Goal: Task Accomplishment & Management: Use online tool/utility

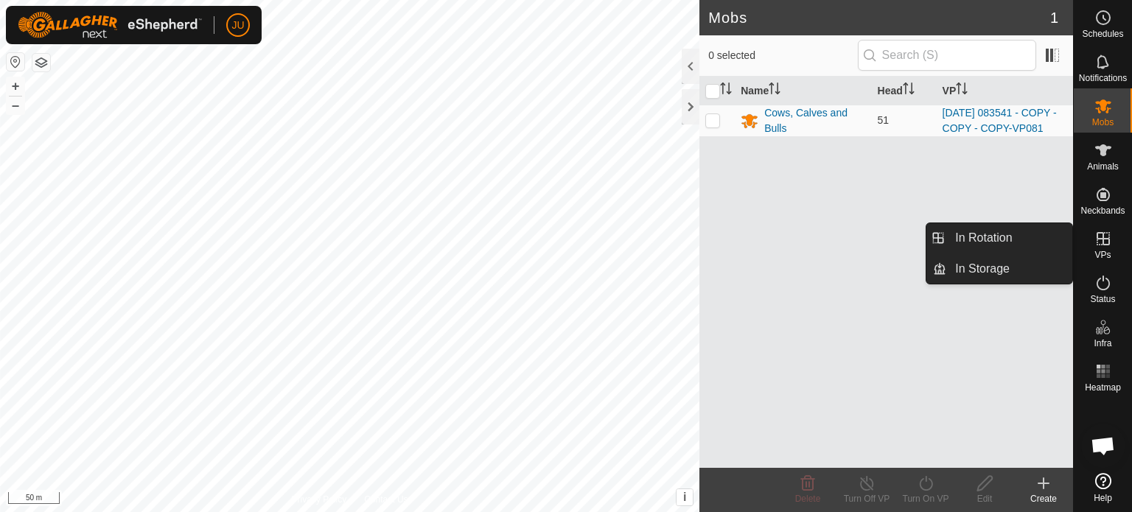
click at [1102, 240] on icon at bounding box center [1103, 239] width 18 height 18
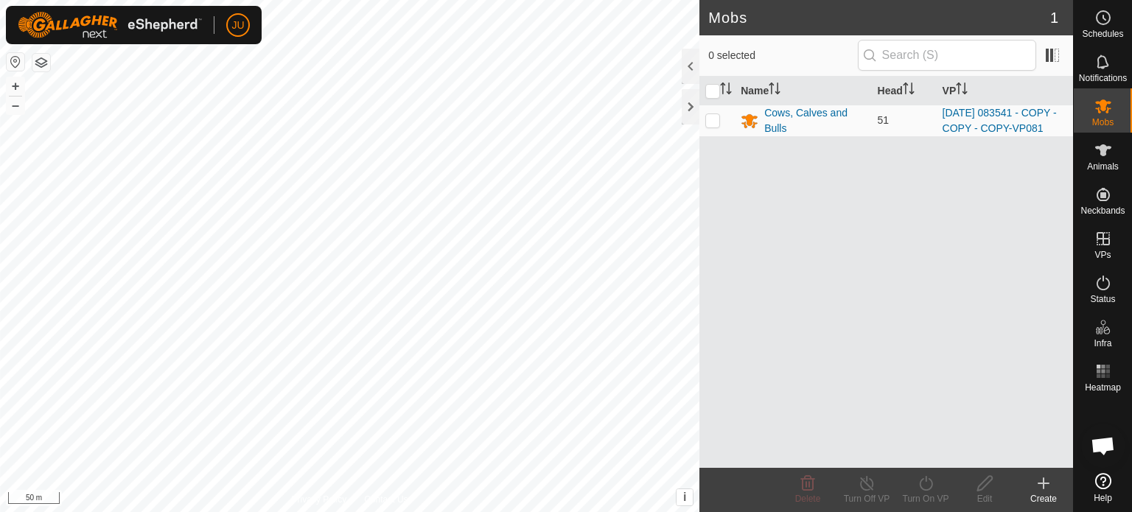
click at [912, 234] on div "Name Head VP Cows, Calves and Bulls 51 [DATE] 083541 - COPY - COPY - COPY-VP081" at bounding box center [886, 272] width 374 height 391
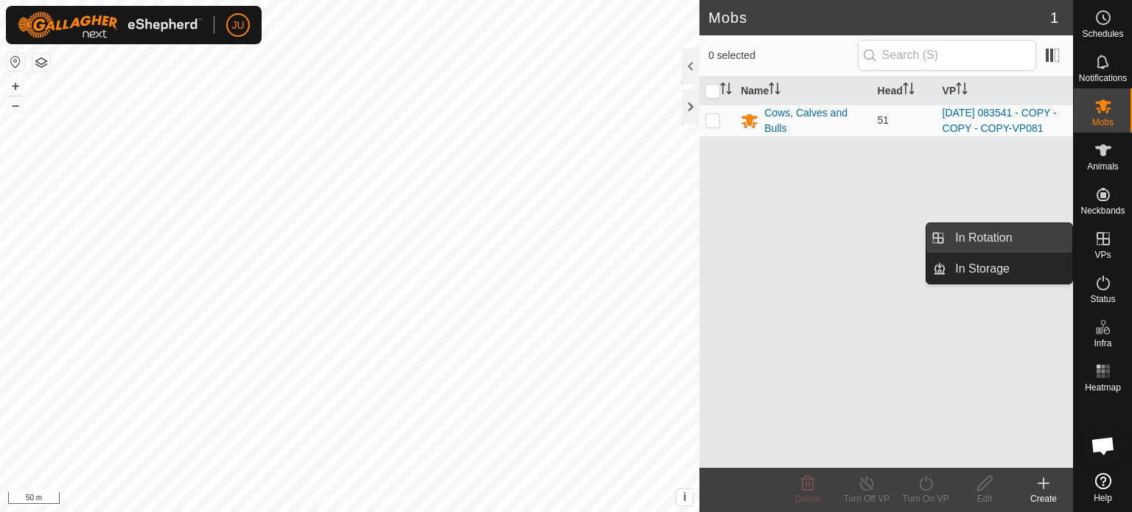
click at [1001, 230] on link "In Rotation" at bounding box center [1009, 237] width 126 height 29
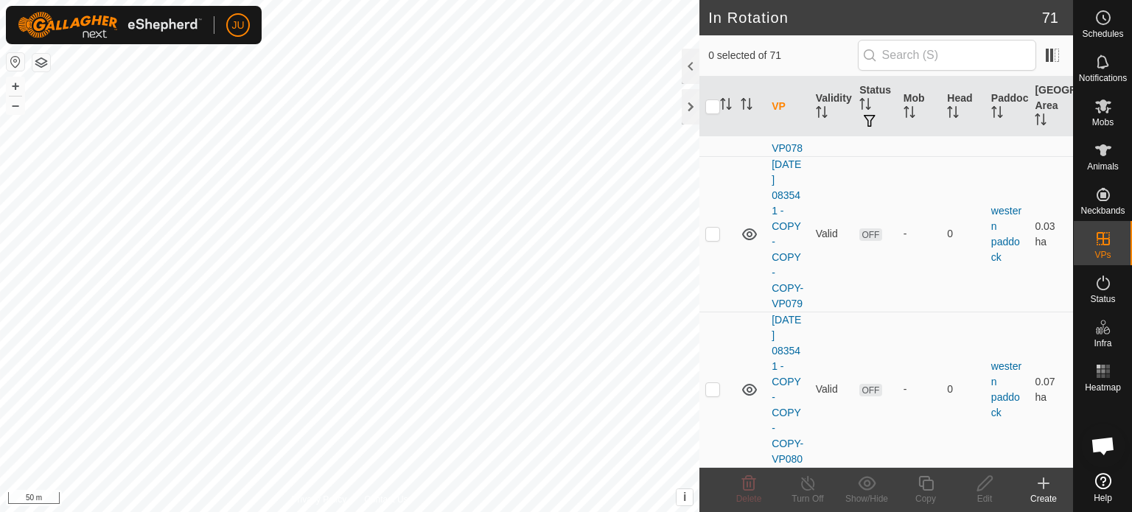
scroll to position [12887, 0]
click at [716, 383] on p-checkbox at bounding box center [712, 389] width 15 height 12
checkbox input "true"
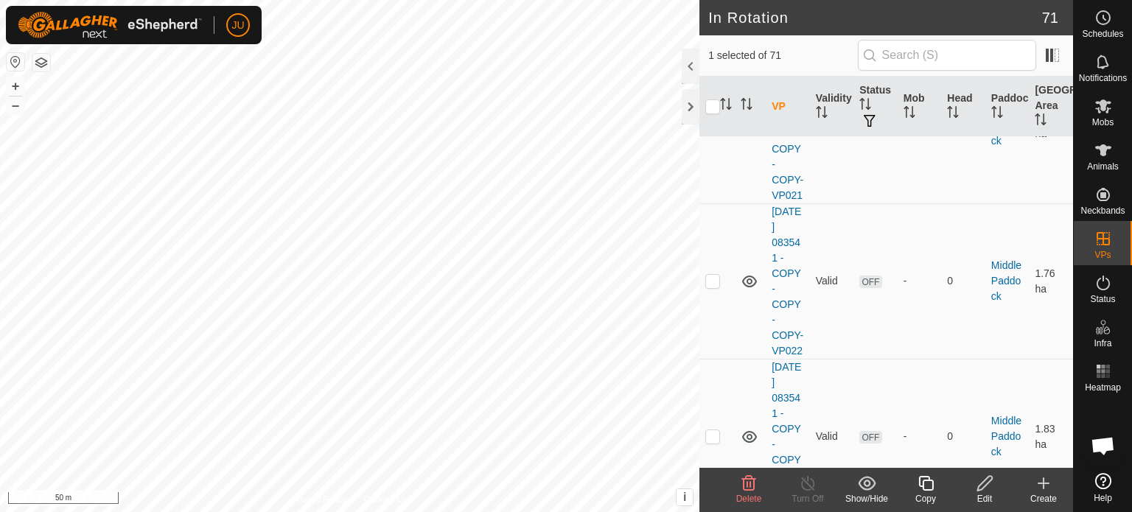
scroll to position [928, 0]
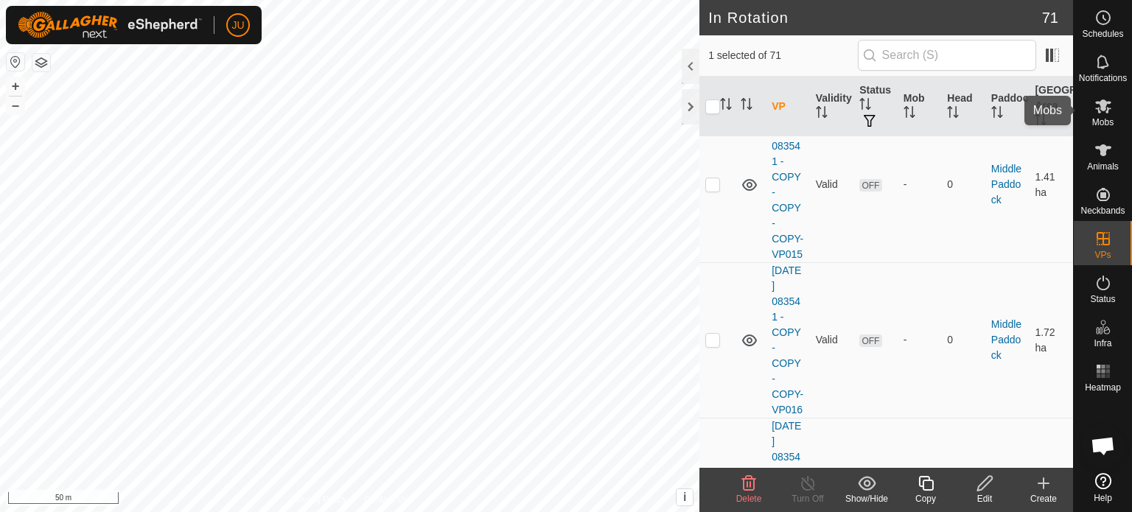
drag, startPoint x: 1081, startPoint y: 121, endPoint x: 1080, endPoint y: 97, distance: 23.6
click at [1081, 100] on div "Mobs" at bounding box center [1103, 110] width 58 height 44
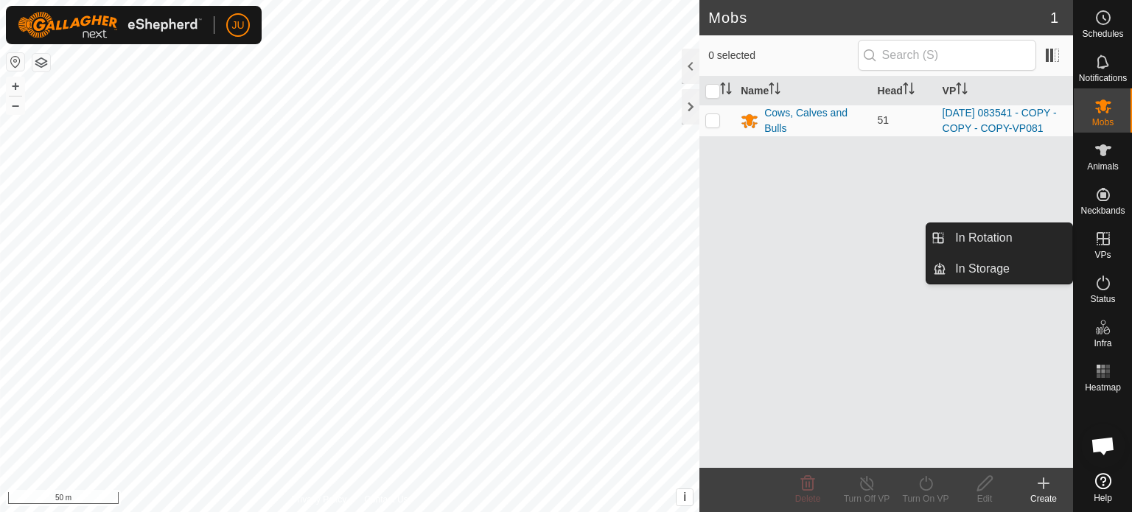
click at [1105, 231] on icon at bounding box center [1103, 239] width 18 height 18
click at [1001, 233] on link "In Rotation" at bounding box center [1009, 237] width 126 height 29
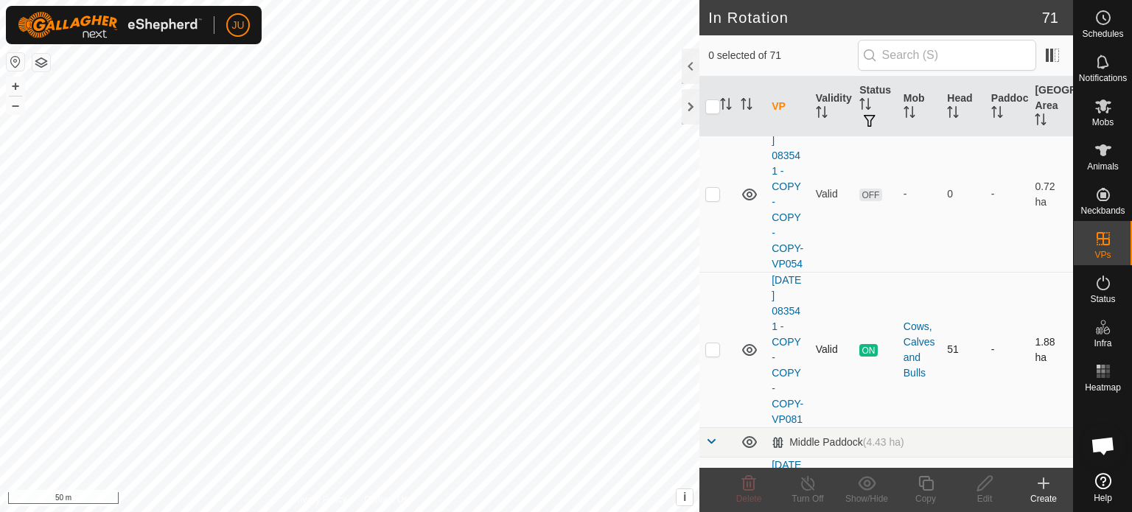
scroll to position [147, 0]
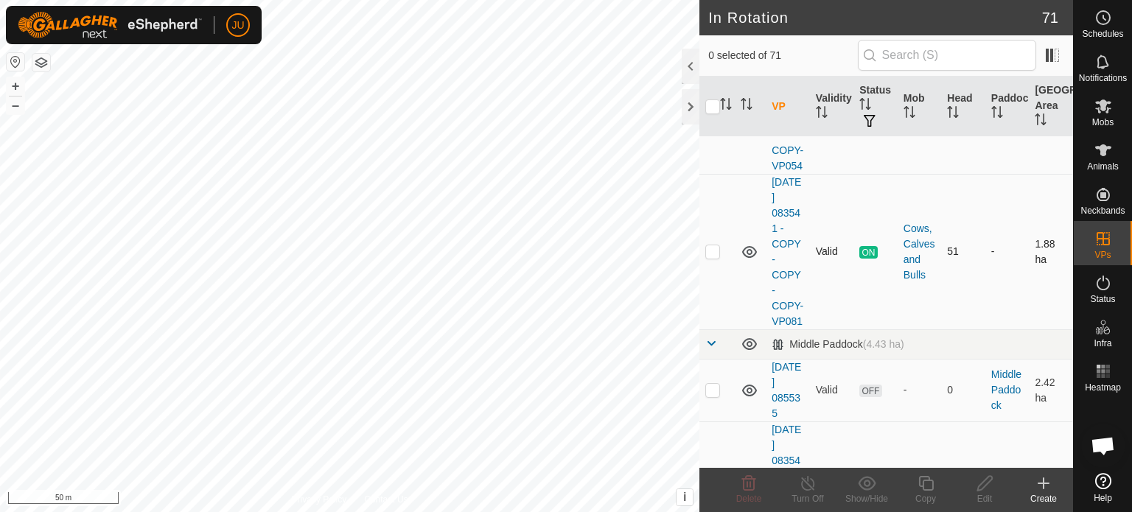
click at [715, 257] on p-checkbox at bounding box center [712, 251] width 15 height 12
checkbox input "true"
click at [930, 489] on icon at bounding box center [926, 484] width 18 height 18
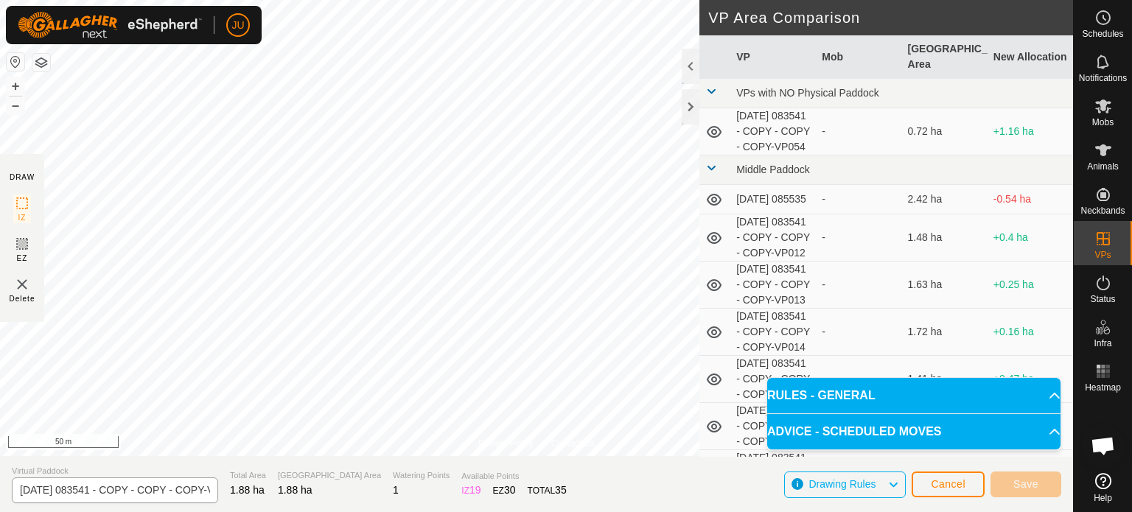
click at [177, 483] on div "Privacy Policy Contact Us Type: Inclusion Zone undefined Animal + – ⇧ i This ap…" at bounding box center [536, 256] width 1073 height 512
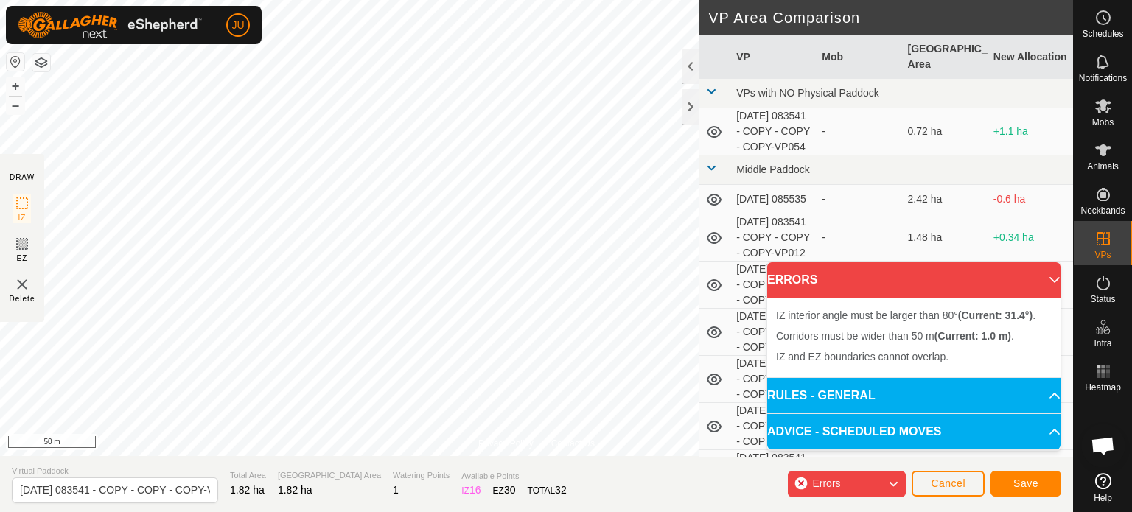
click at [151, 41] on div "JU Schedules Notifications Mobs Animals Neckbands VPs Status Infra Heatmap Help…" at bounding box center [566, 256] width 1132 height 512
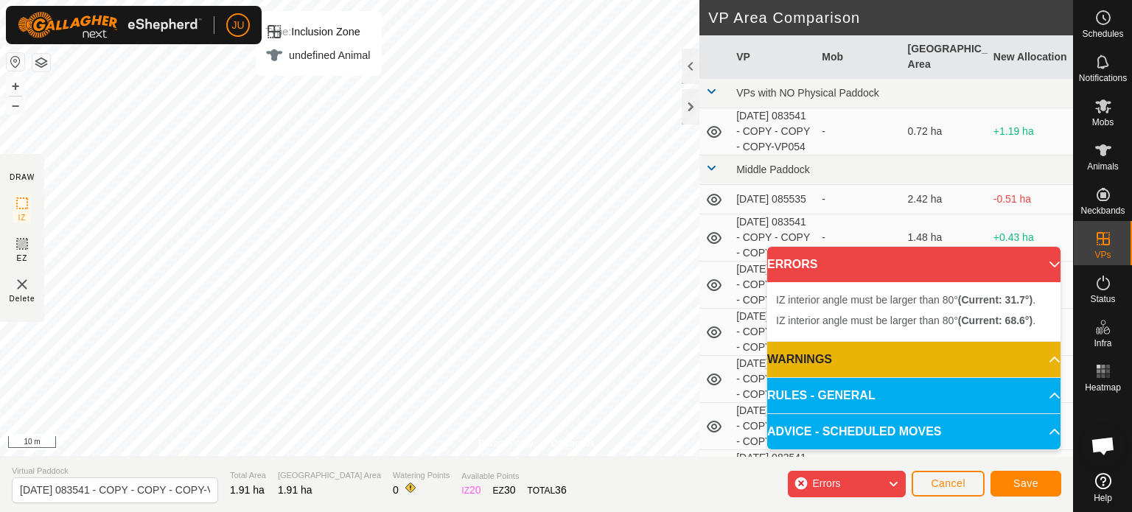
click at [318, 0] on html "JU Schedules Notifications Mobs Animals Neckbands VPs Status Infra Heatmap Help…" at bounding box center [566, 256] width 1132 height 512
click at [729, 427] on div "Privacy Policy Contact Us Type: Inclusion Zone undefined Animal + – ⇧ i This ap…" at bounding box center [536, 256] width 1073 height 512
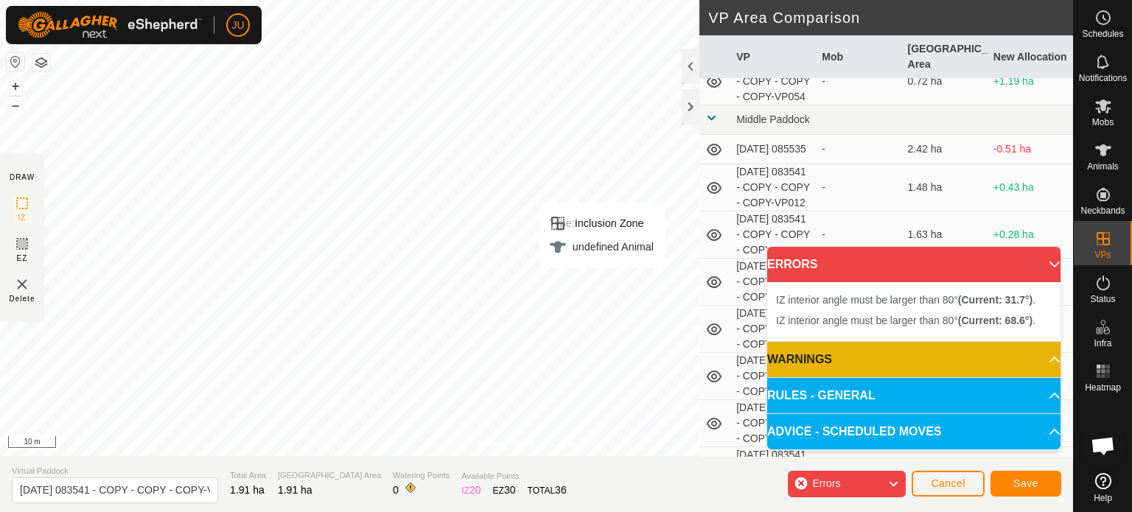
scroll to position [74, 0]
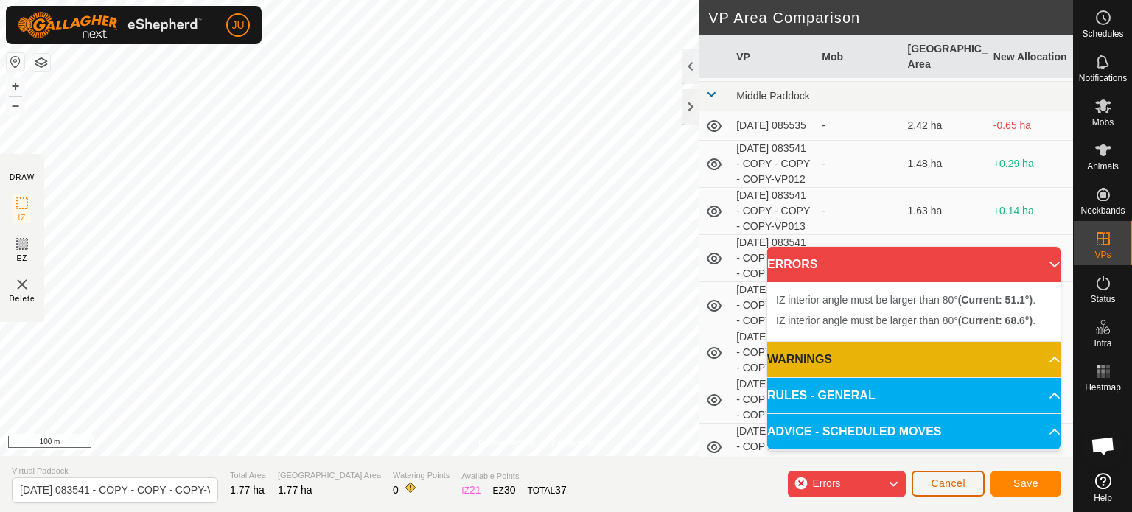
click at [953, 475] on button "Cancel" at bounding box center [947, 484] width 73 height 26
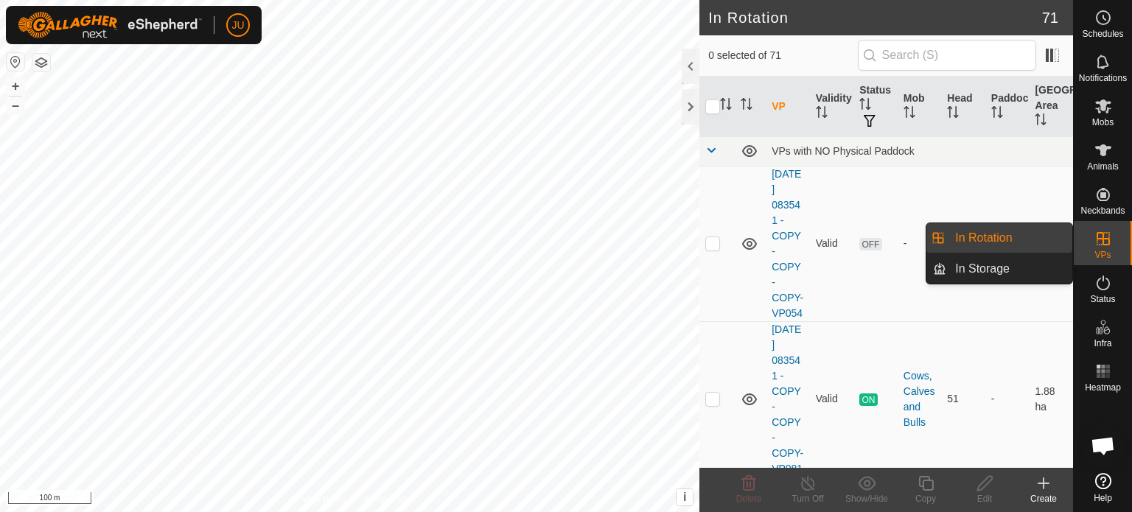
click at [988, 235] on link "In Rotation" at bounding box center [1009, 237] width 126 height 29
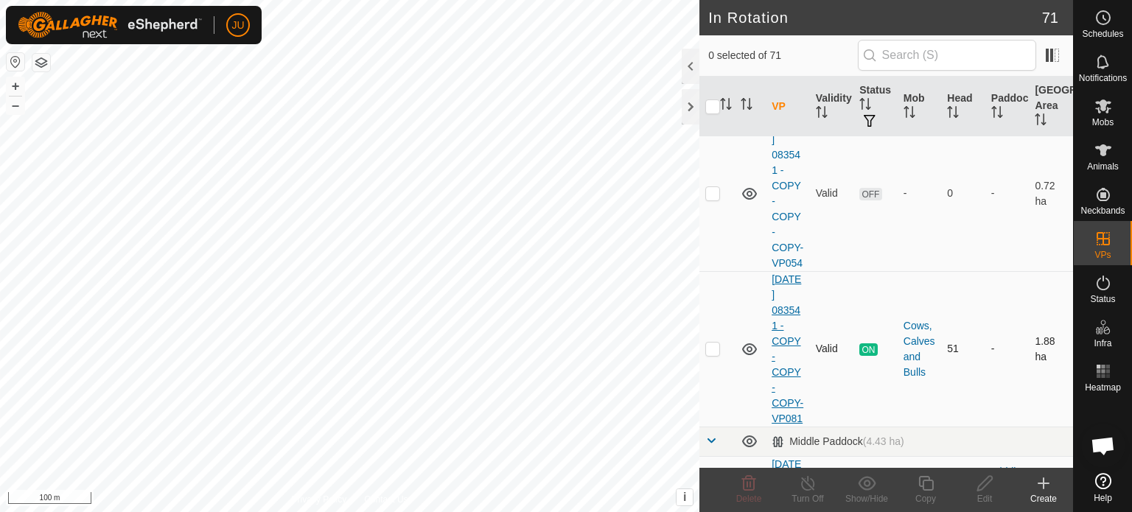
scroll to position [74, 0]
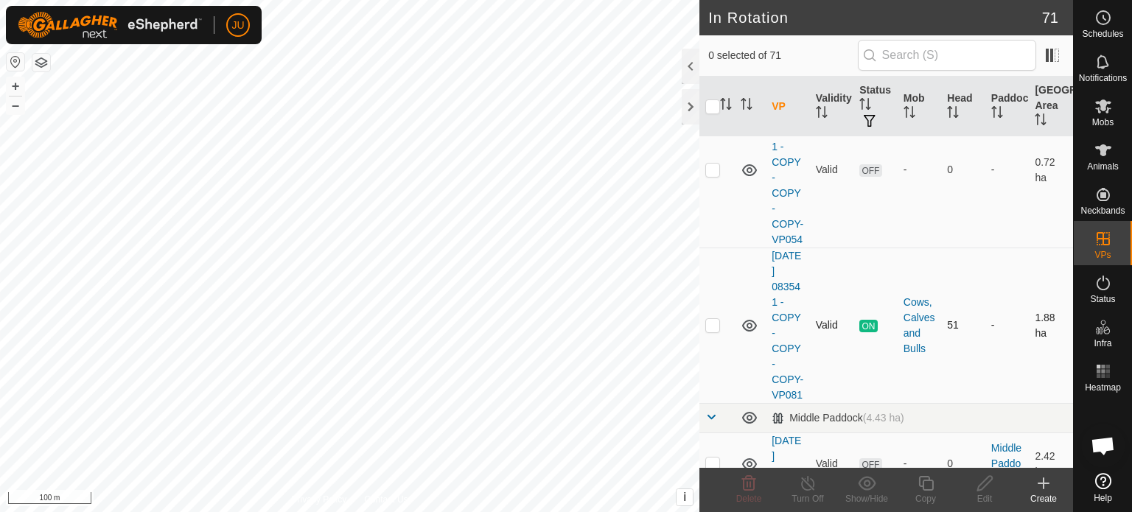
click at [713, 331] on p-checkbox at bounding box center [712, 325] width 15 height 12
checkbox input "true"
click at [931, 491] on icon at bounding box center [926, 484] width 18 height 18
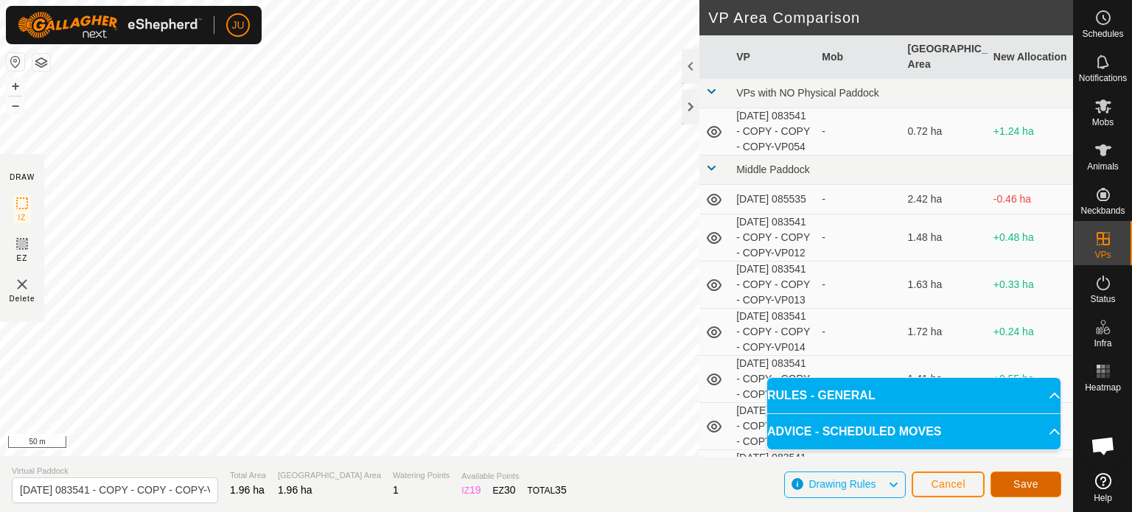
click at [1023, 482] on span "Save" at bounding box center [1025, 484] width 25 height 12
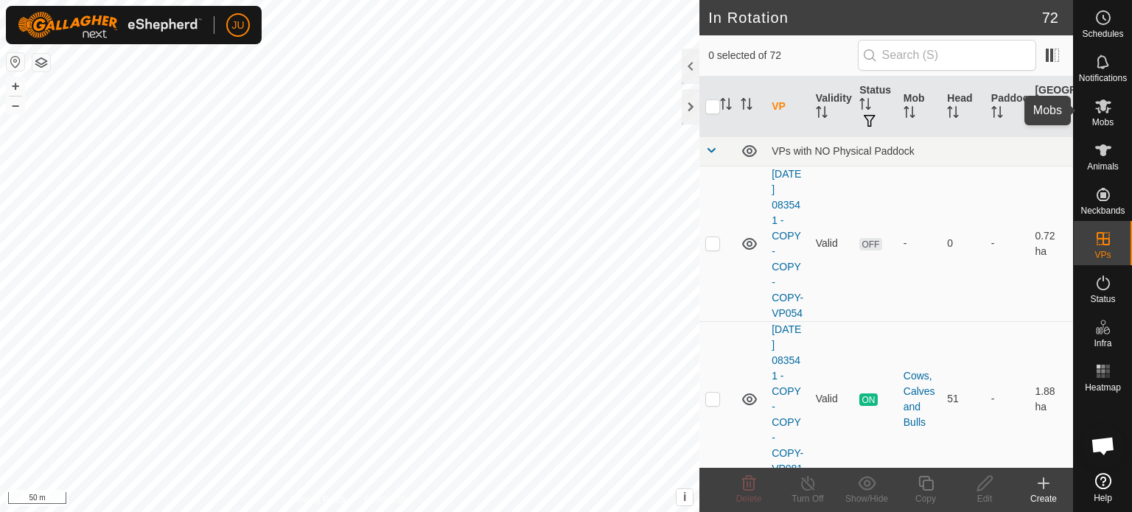
click at [1109, 105] on icon at bounding box center [1103, 106] width 18 height 18
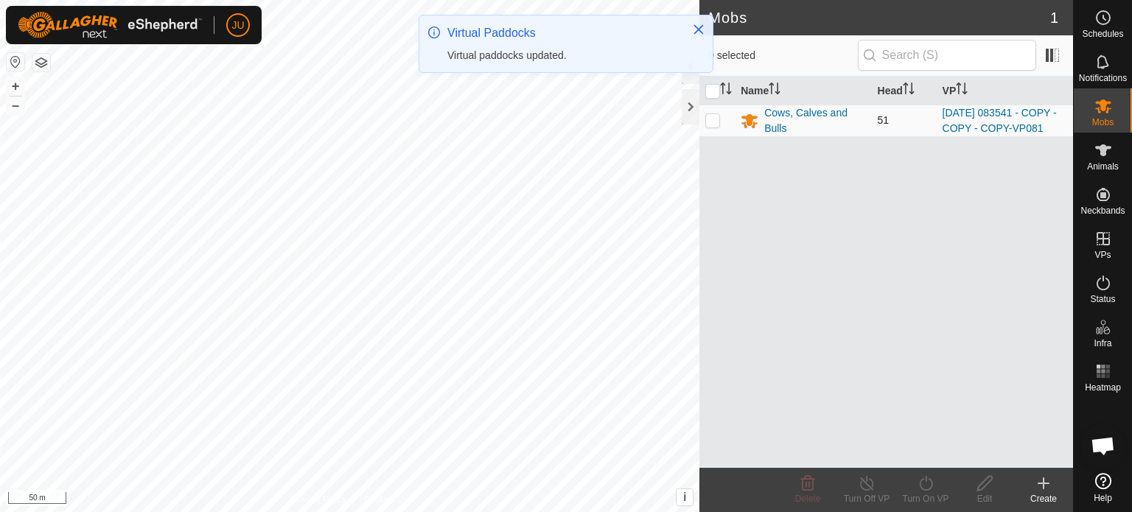
click at [714, 123] on p-checkbox at bounding box center [712, 120] width 15 height 12
checkbox input "true"
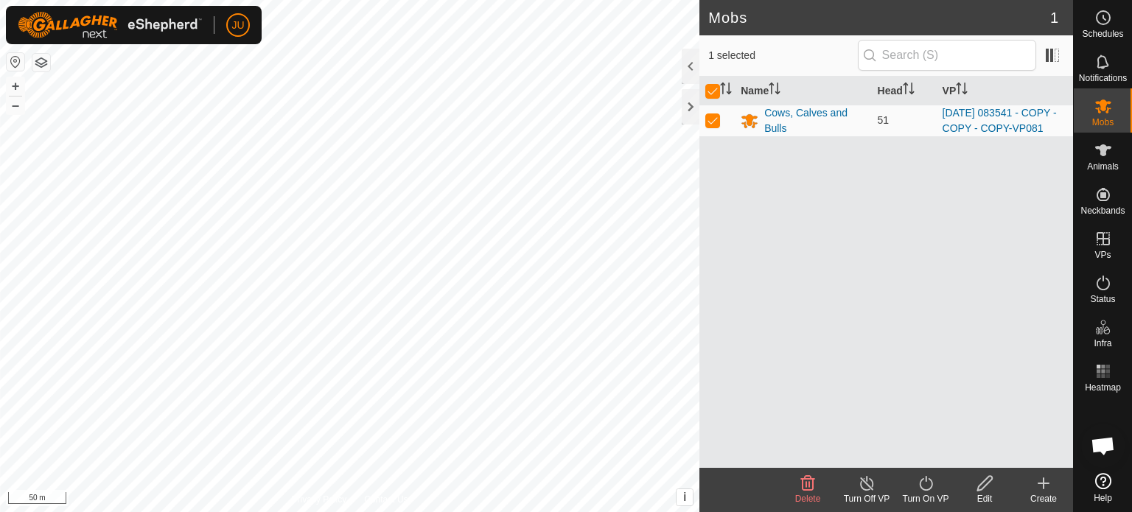
click at [919, 486] on icon at bounding box center [926, 484] width 18 height 18
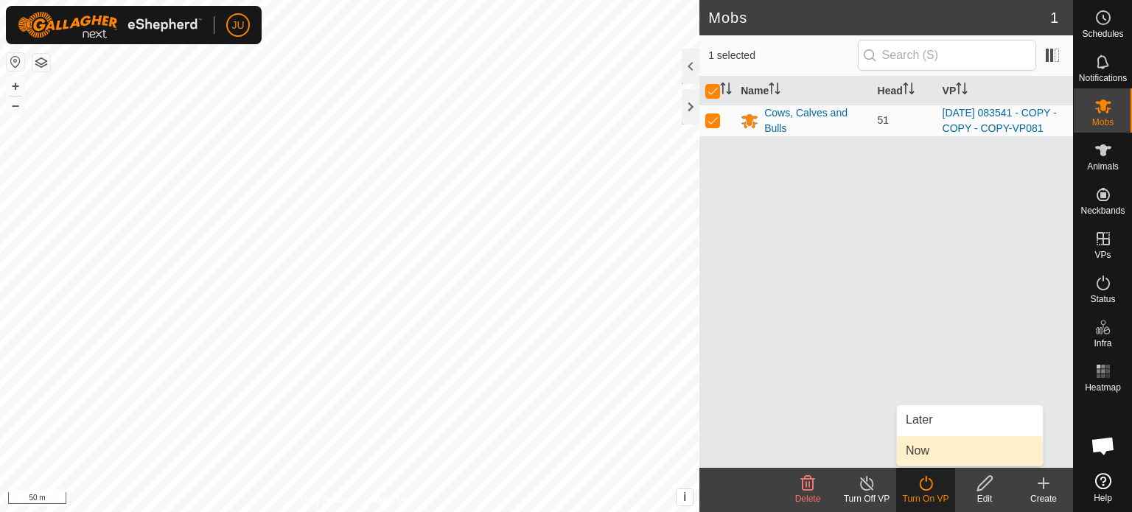
click at [929, 449] on link "Now" at bounding box center [970, 450] width 146 height 29
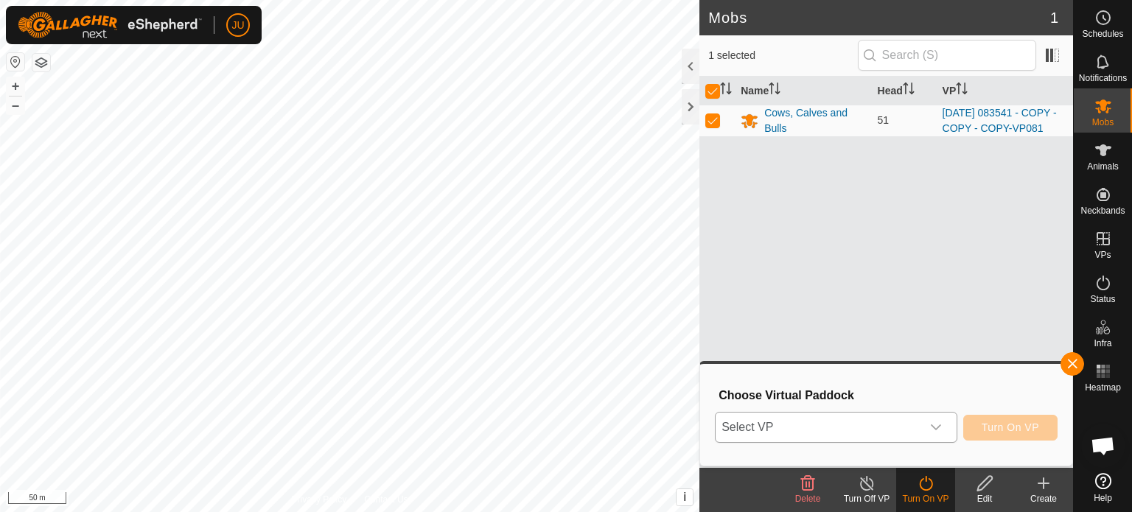
click at [937, 429] on icon "dropdown trigger" at bounding box center [936, 427] width 12 height 12
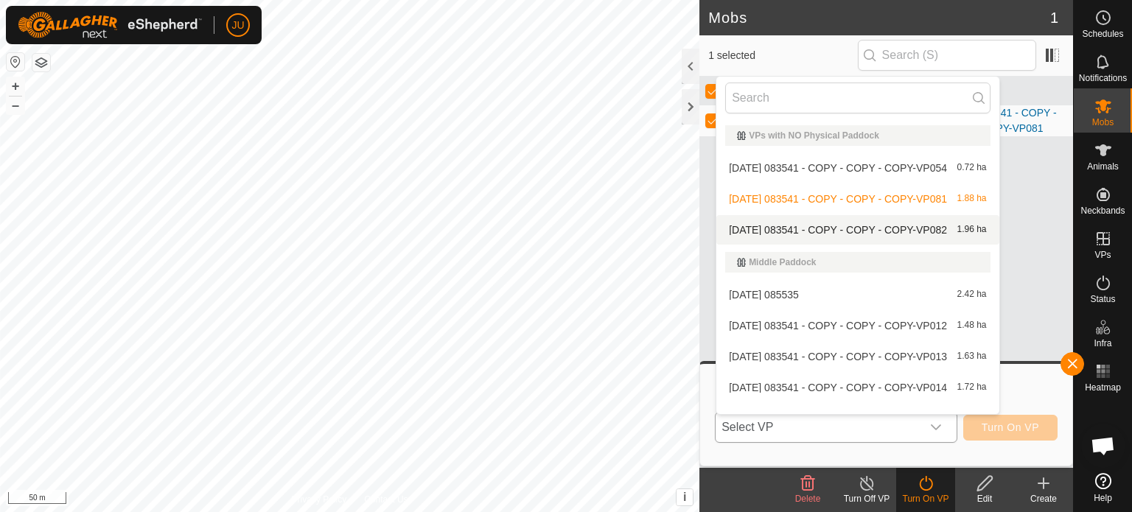
click at [856, 223] on li "[DATE] 083541 - COPY - COPY - COPY-VP082 1.96 ha" at bounding box center [857, 229] width 282 height 29
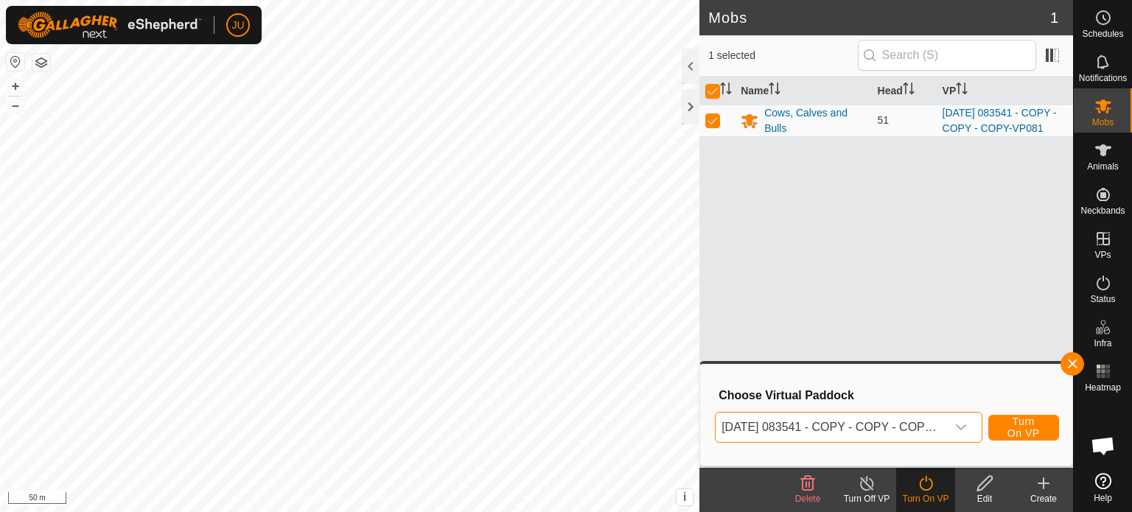
click at [1032, 421] on span "Turn On VP" at bounding box center [1024, 428] width 34 height 24
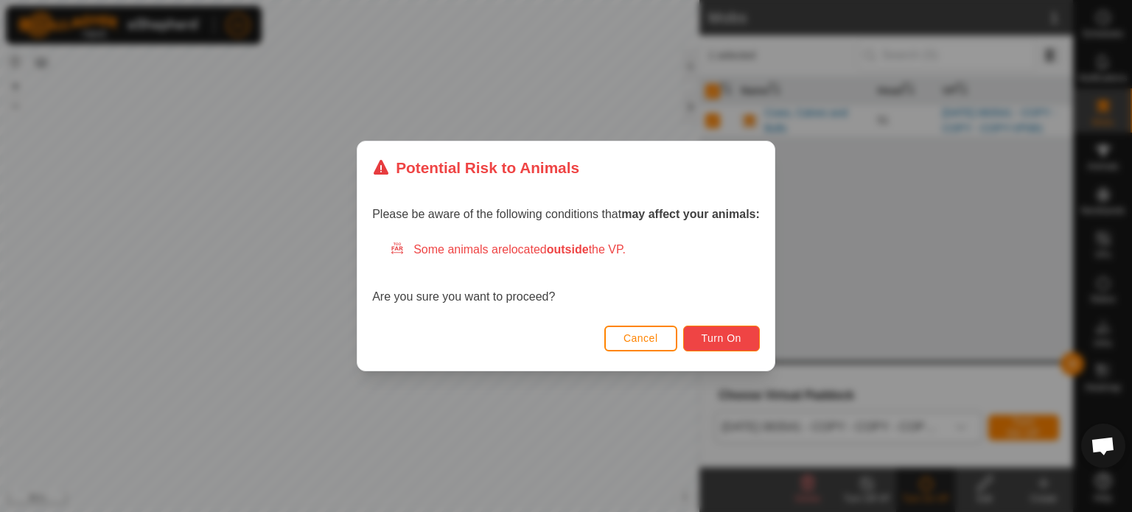
click at [737, 329] on button "Turn On" at bounding box center [721, 339] width 77 height 26
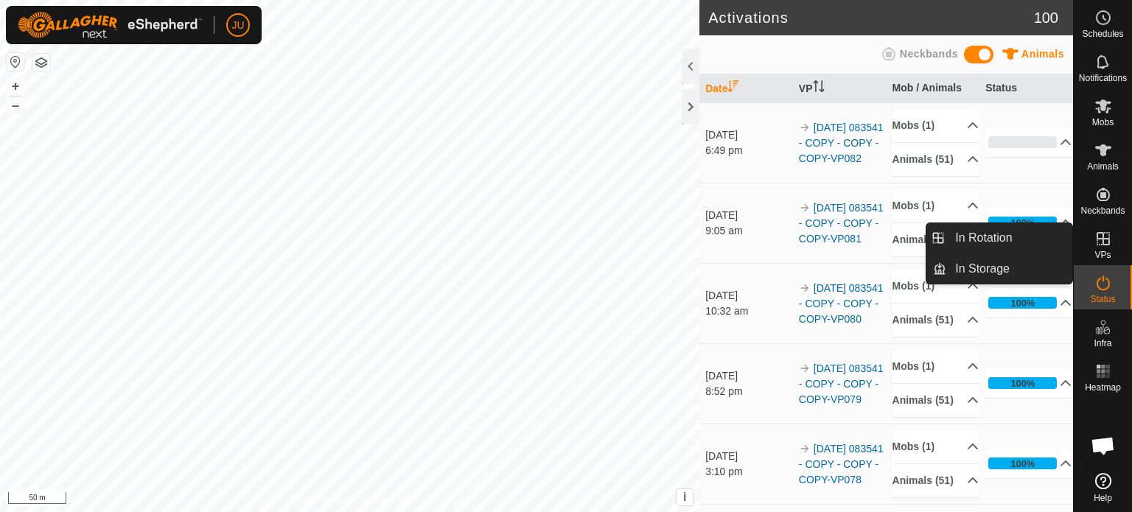
click at [1108, 234] on icon at bounding box center [1103, 239] width 18 height 18
click at [982, 229] on link "In Rotation" at bounding box center [1009, 237] width 126 height 29
